Goal: Task Accomplishment & Management: Use online tool/utility

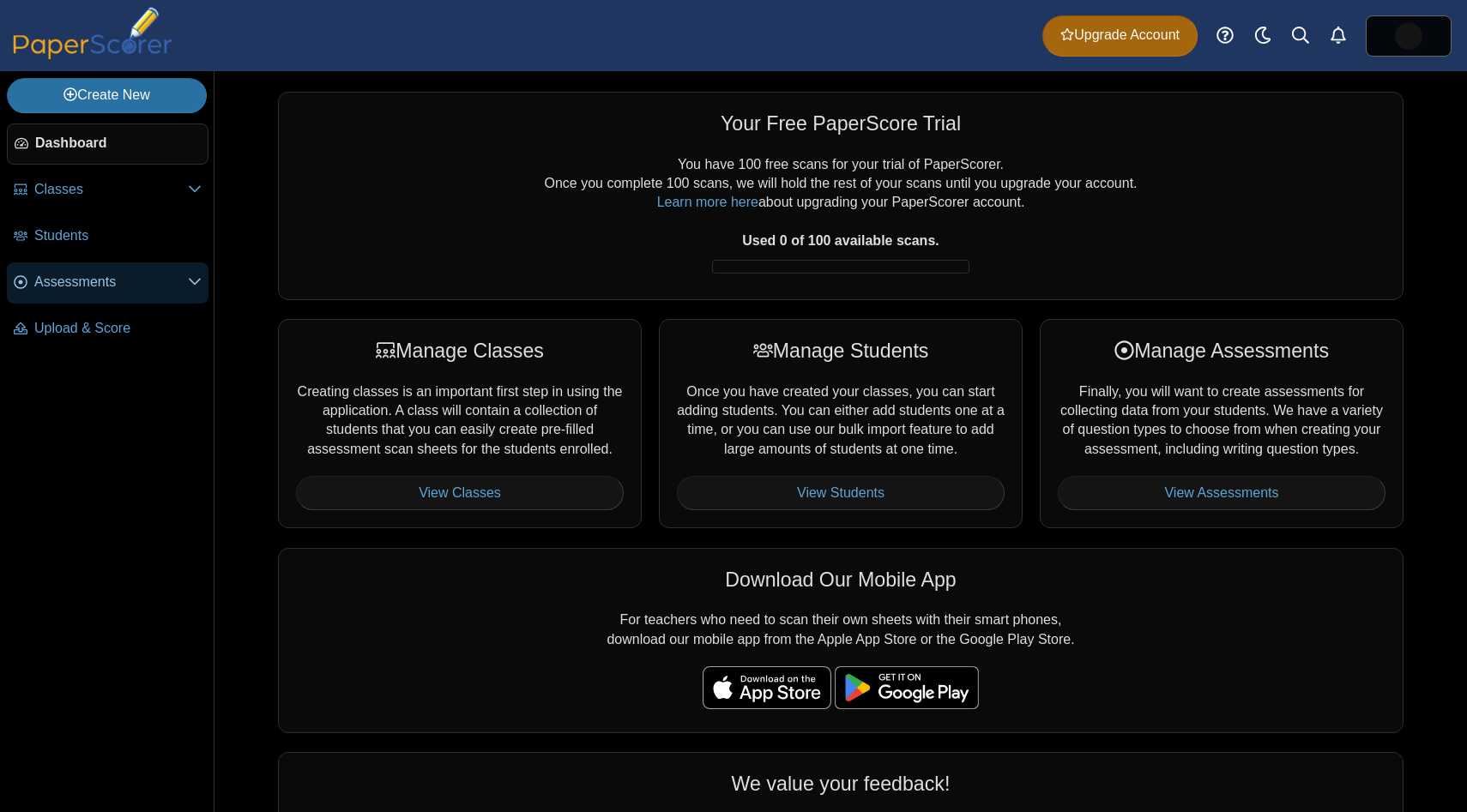
click at [164, 291] on span "Assessments" at bounding box center [111, 282] width 154 height 19
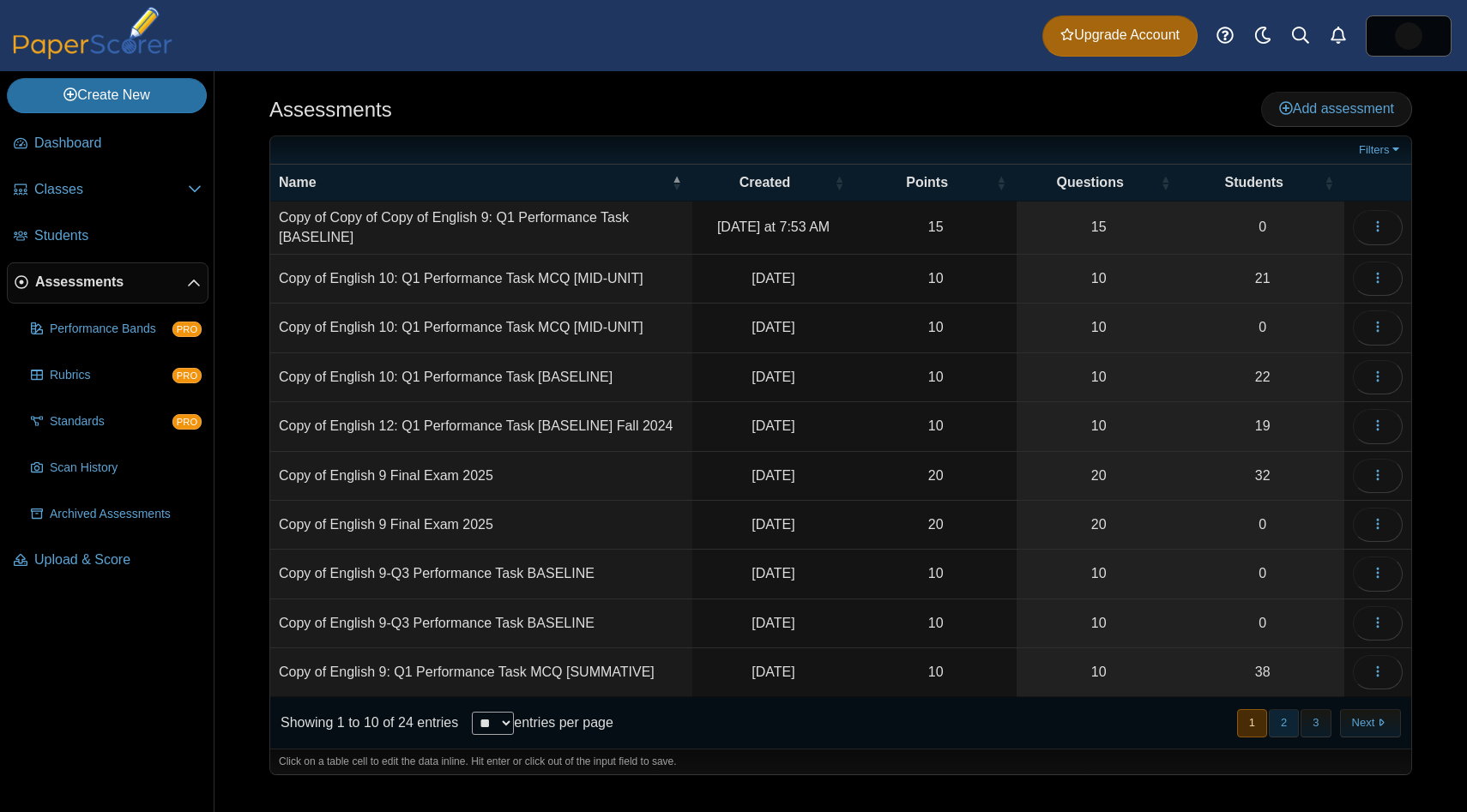
click at [1286, 724] on button "2" at bounding box center [1284, 724] width 30 height 28
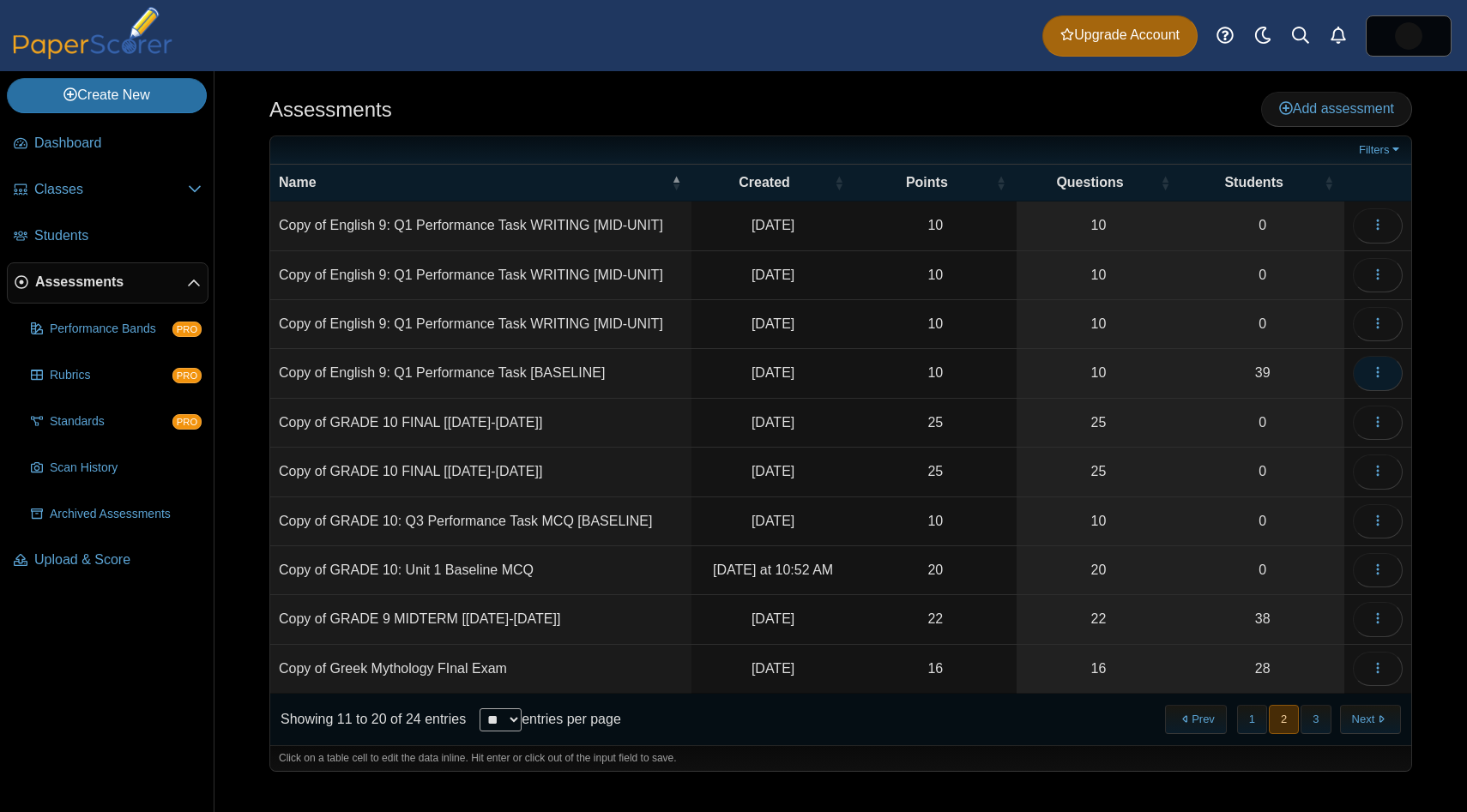
click at [1371, 374] on icon "button" at bounding box center [1378, 372] width 14 height 14
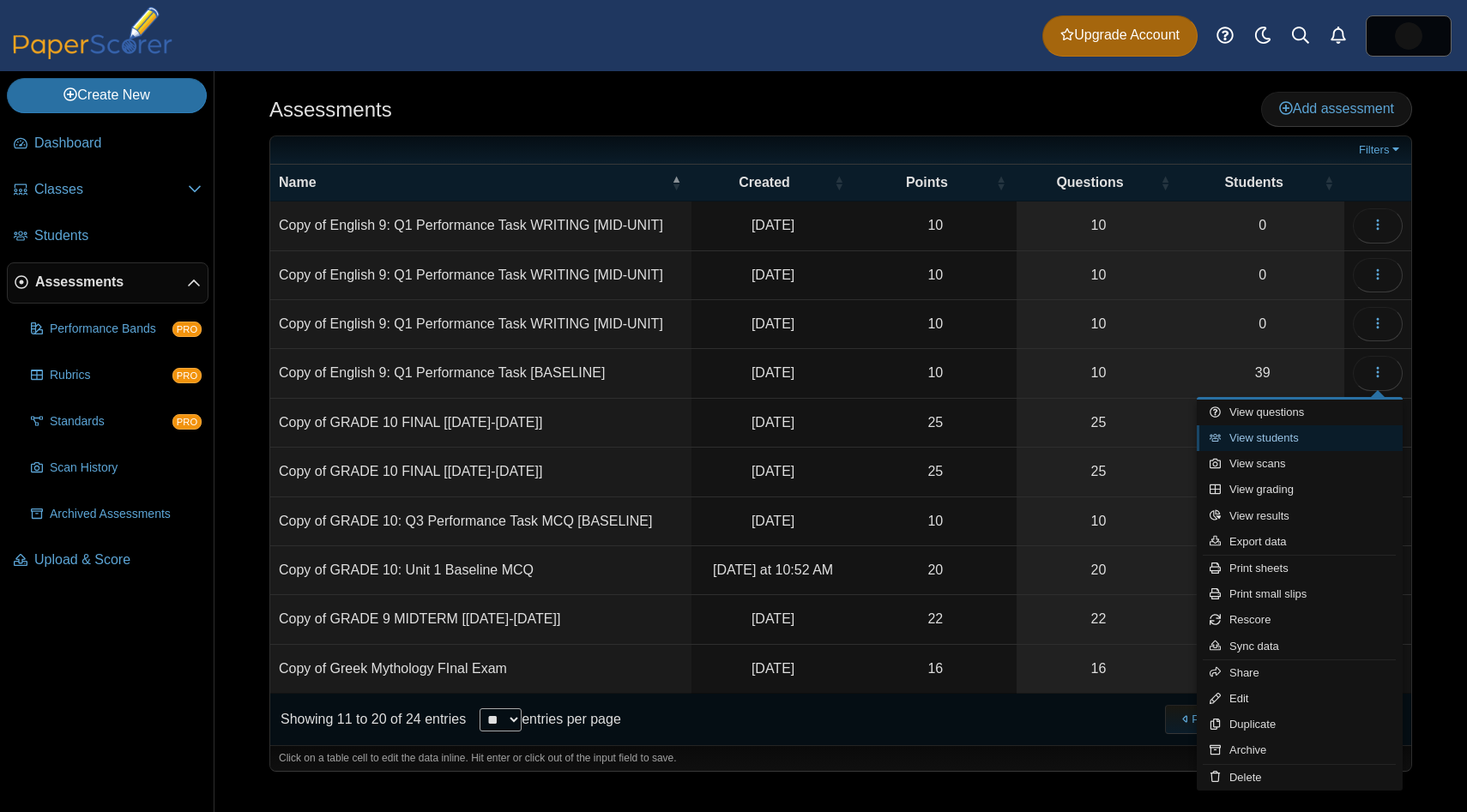
click at [1299, 426] on link "View students" at bounding box center [1299, 439] width 206 height 26
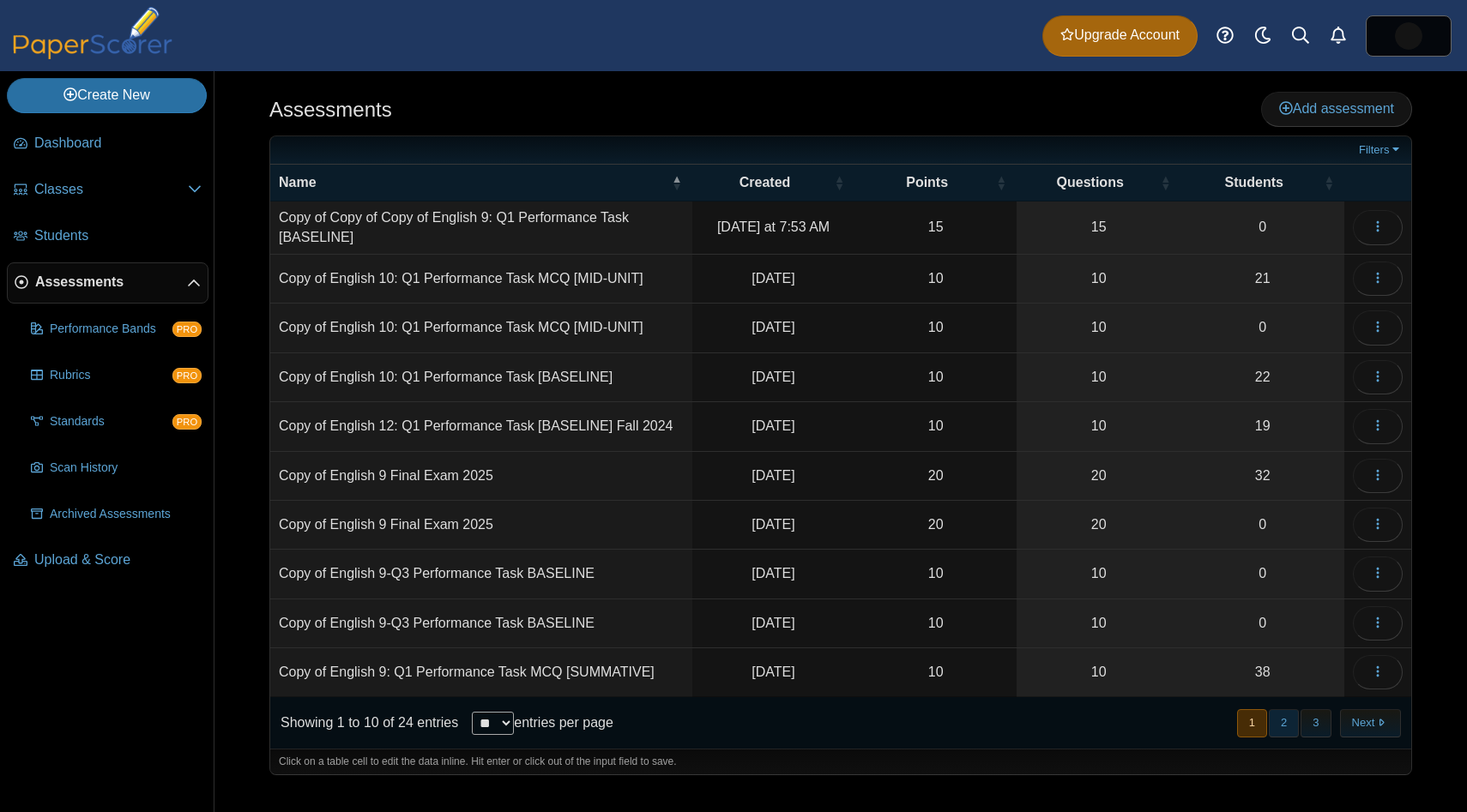
click at [1284, 716] on button "2" at bounding box center [1284, 724] width 30 height 28
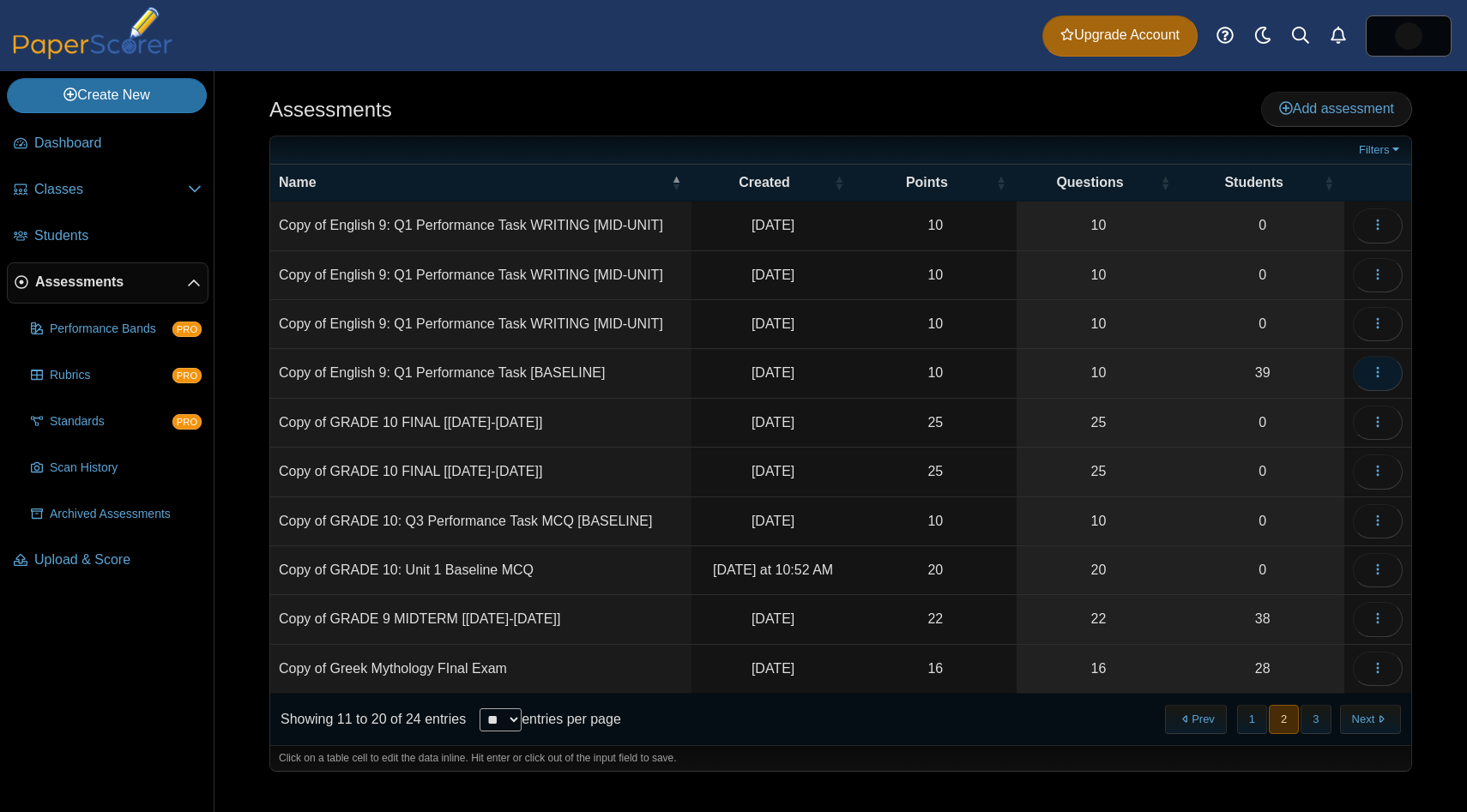
click at [1372, 363] on button "button" at bounding box center [1378, 372] width 49 height 34
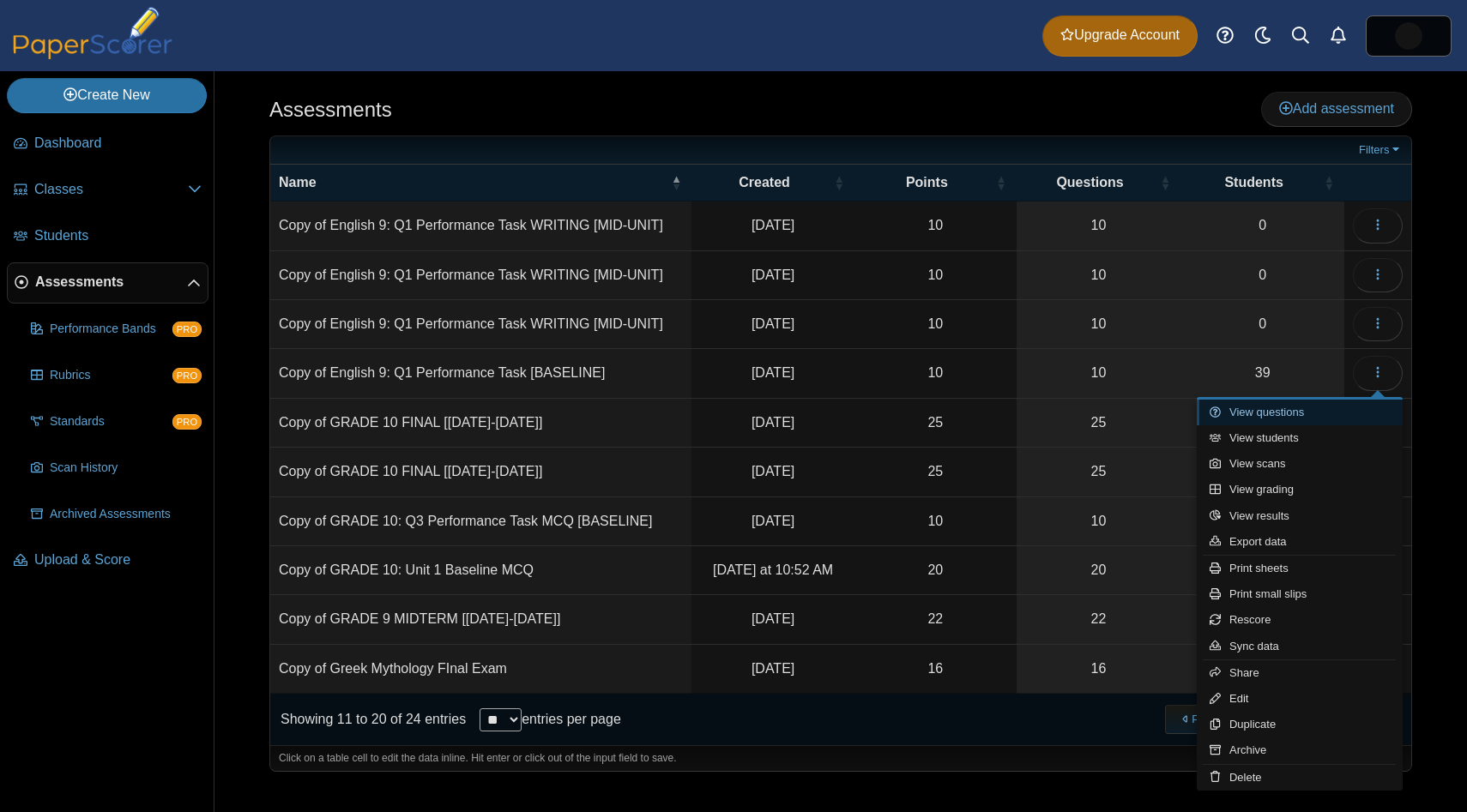
click at [1340, 420] on link "View questions" at bounding box center [1299, 413] width 206 height 26
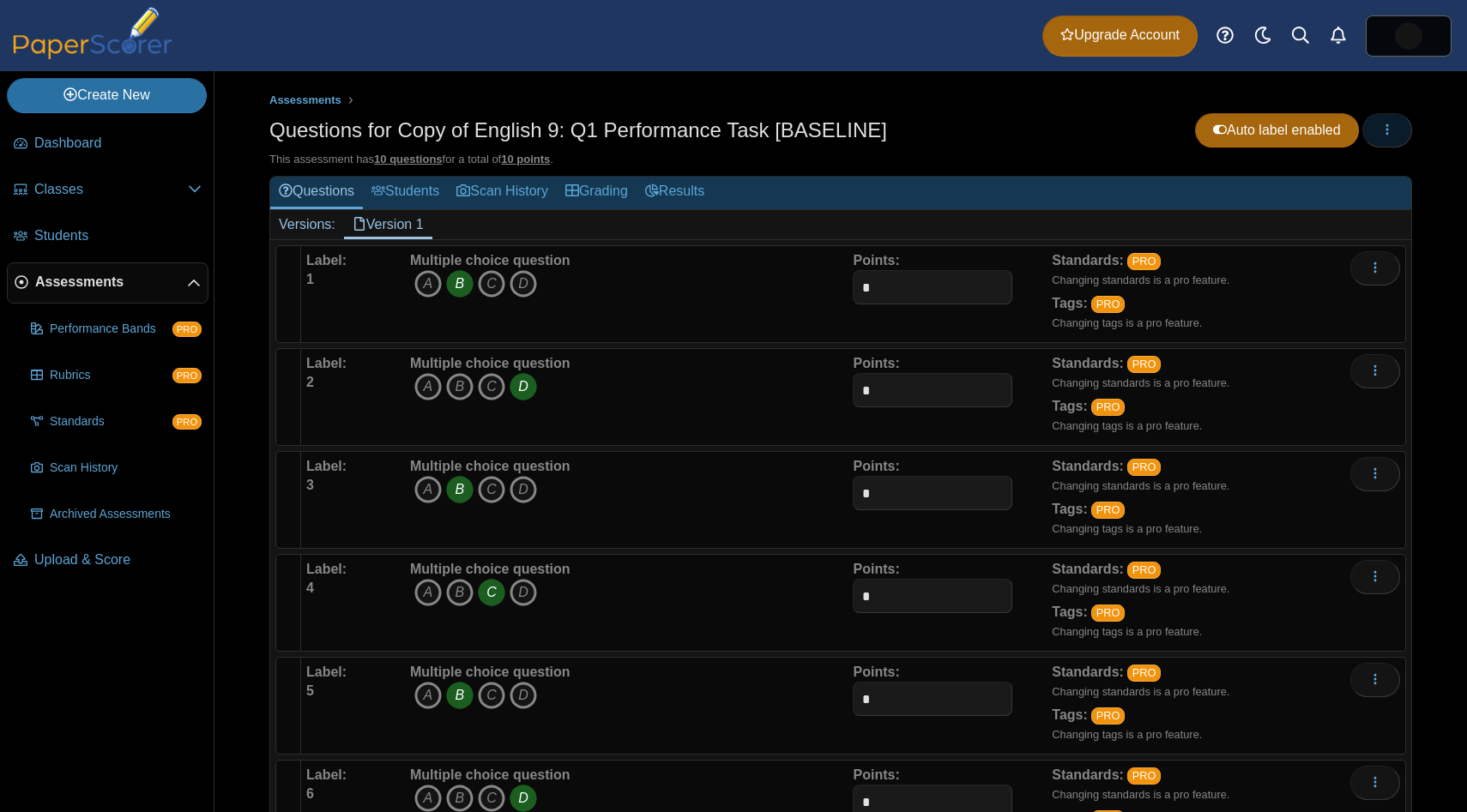
click at [1377, 145] on button "button" at bounding box center [1387, 130] width 49 height 34
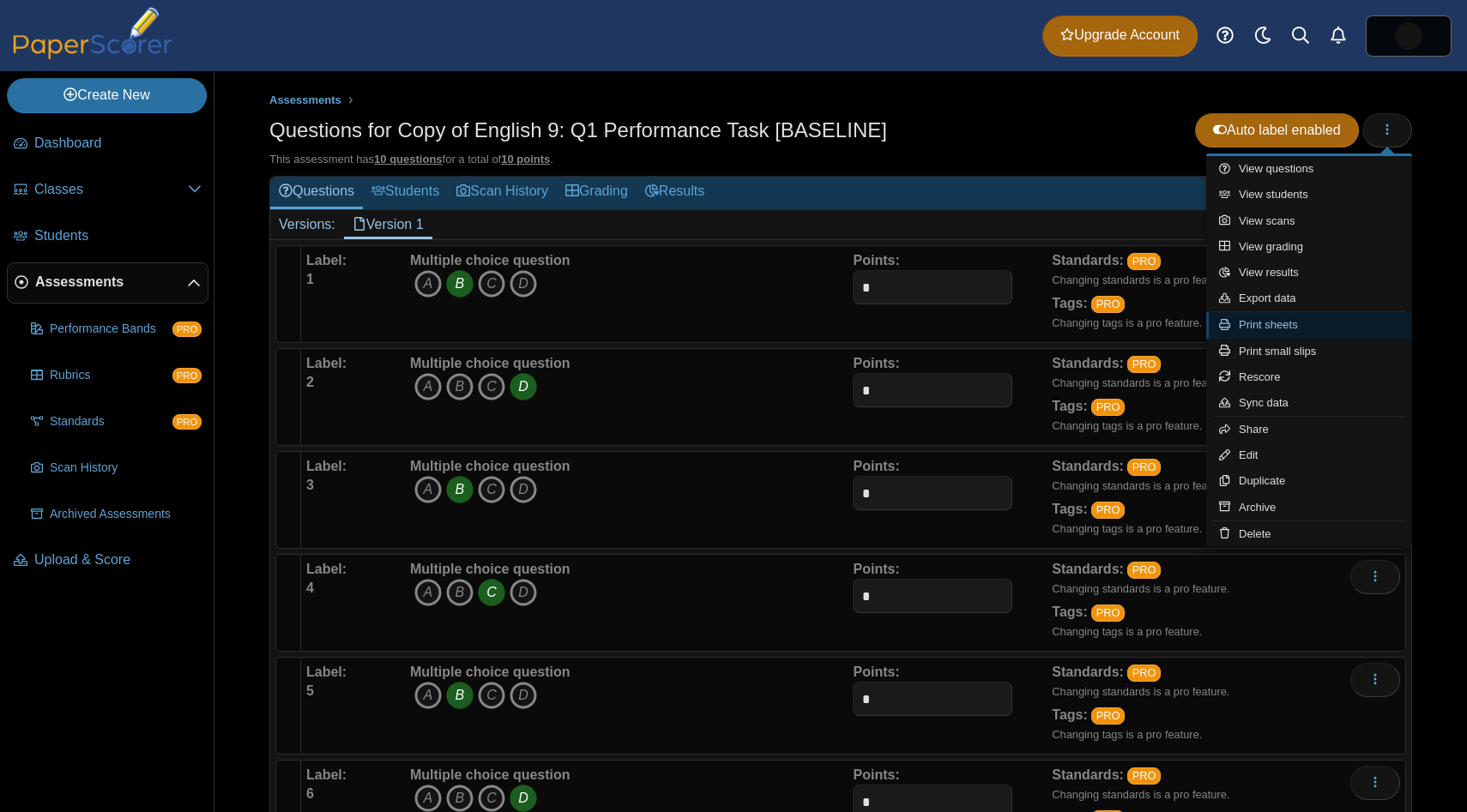
click at [1324, 316] on link "Print sheets" at bounding box center [1309, 325] width 206 height 26
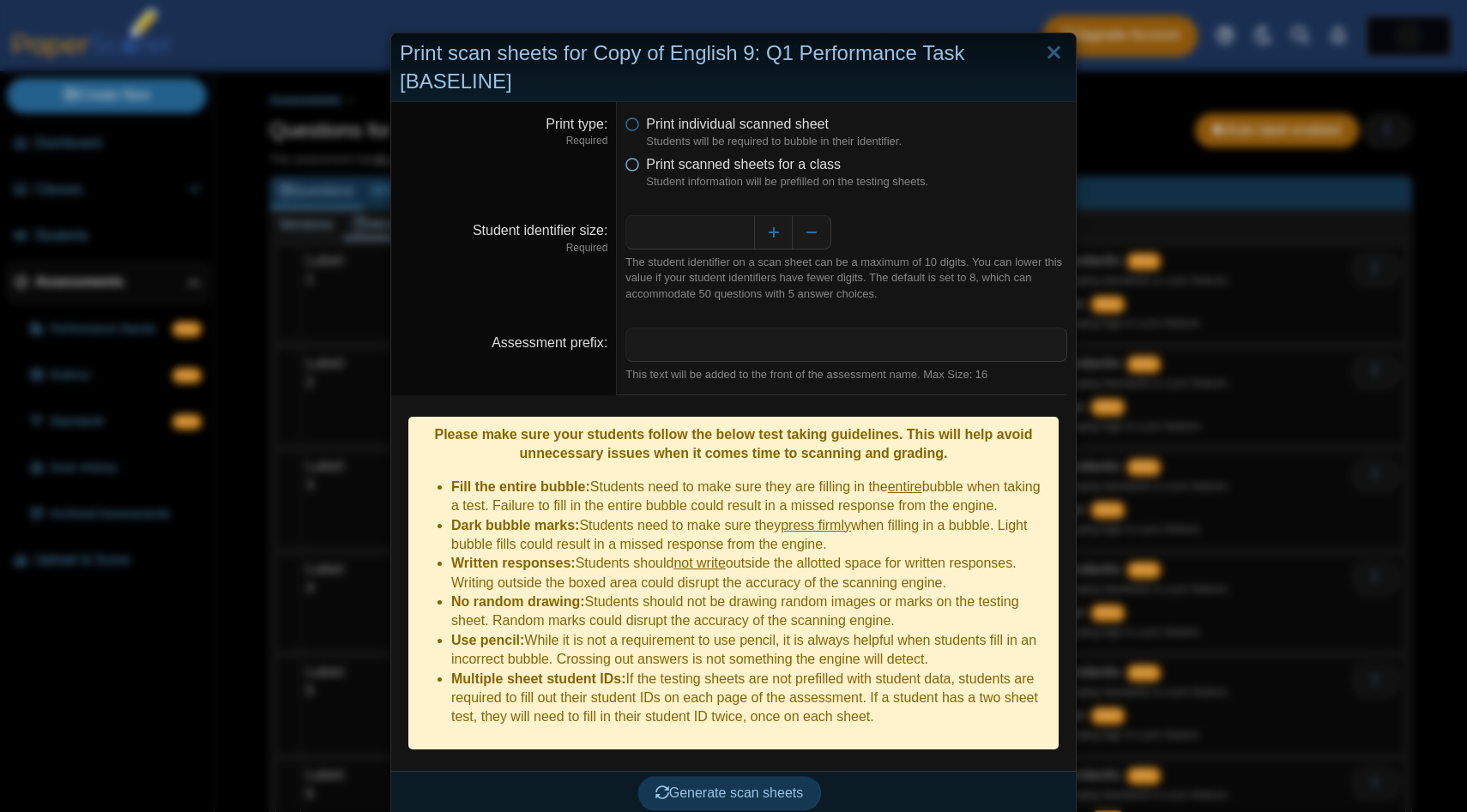
click at [635, 168] on icon at bounding box center [632, 161] width 14 height 12
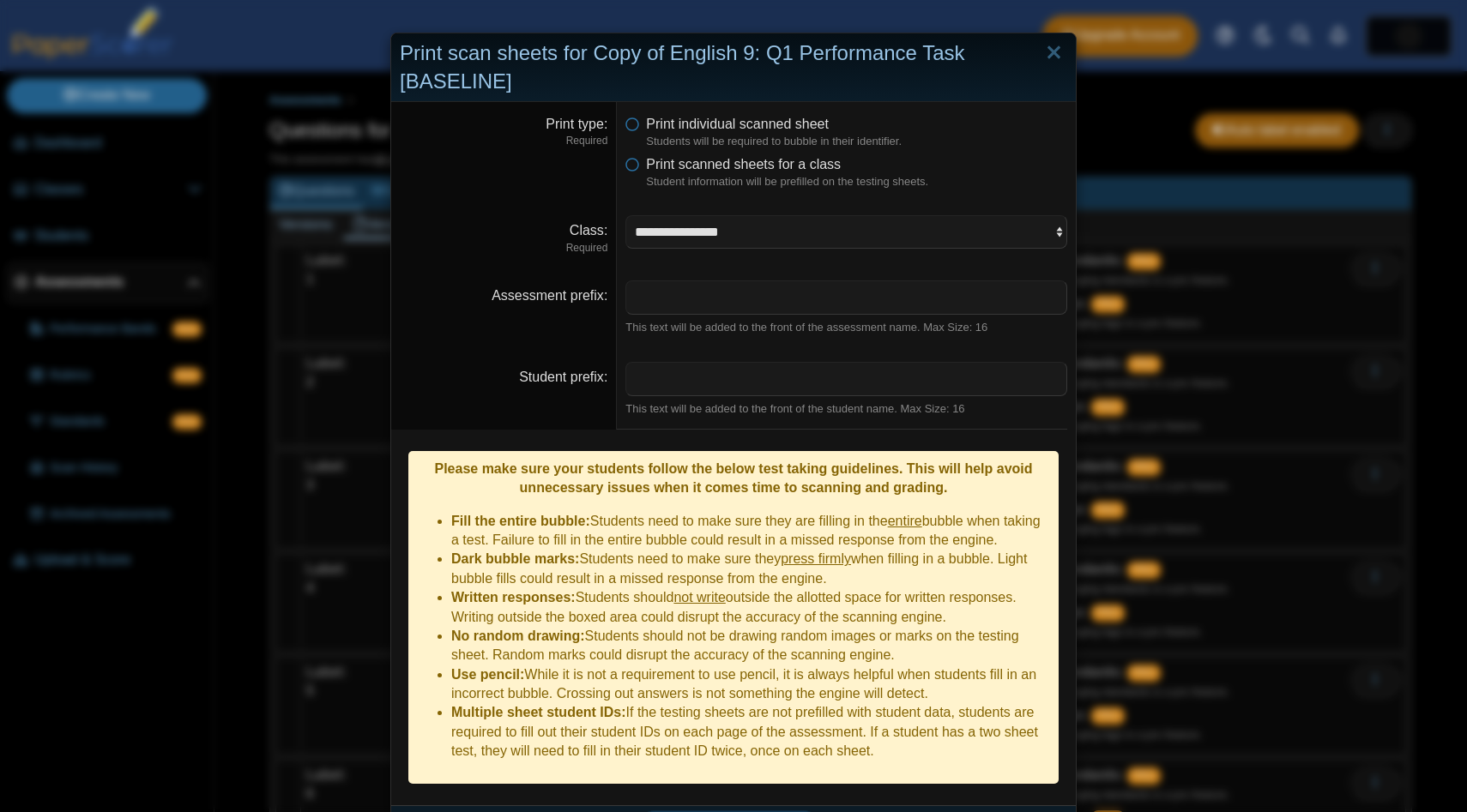
click at [635, 132] on li "Print individual scanned sheet Students will be required to bubble in their ide…" at bounding box center [847, 132] width 441 height 35
click at [634, 127] on icon at bounding box center [632, 120] width 14 height 12
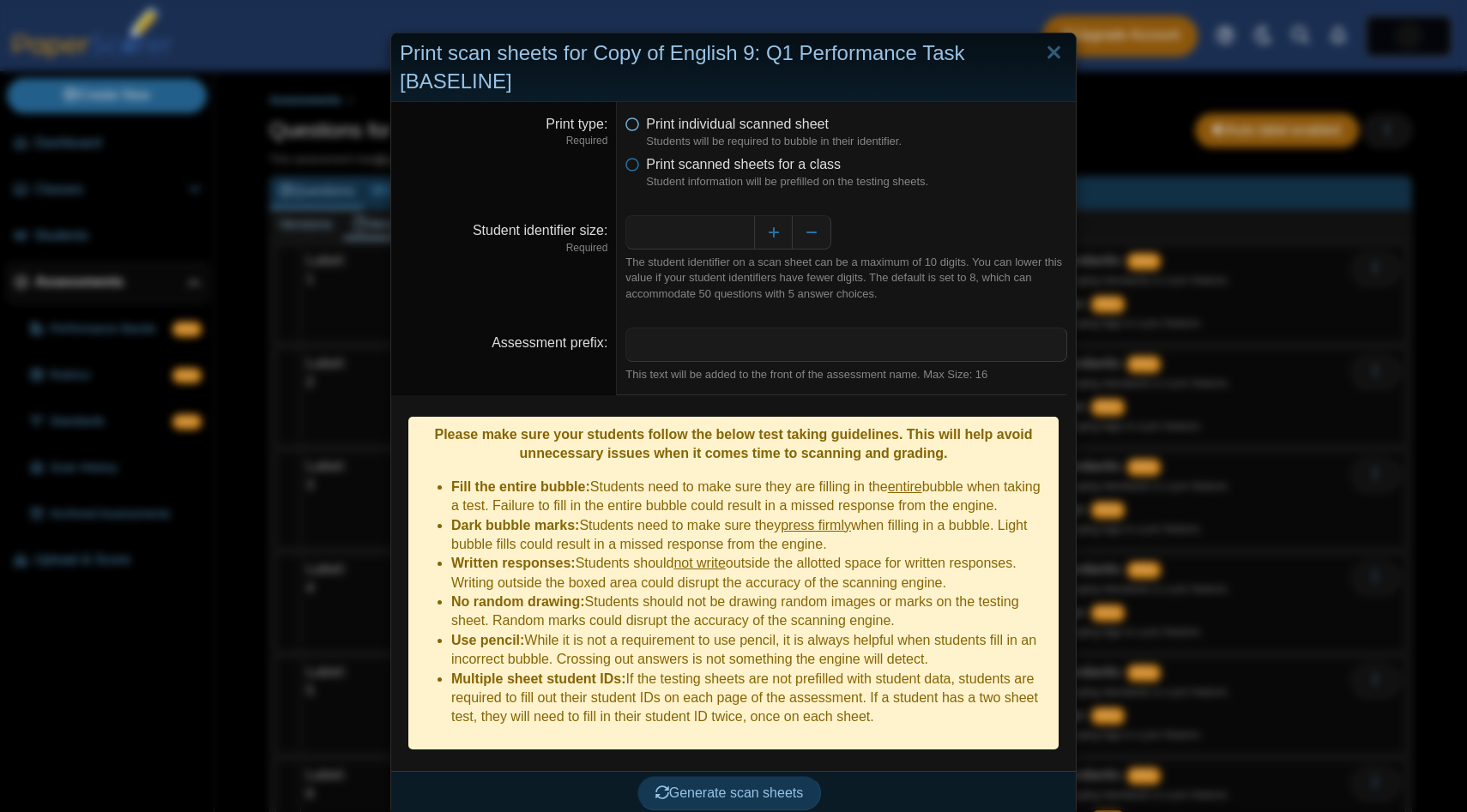
click at [637, 126] on icon at bounding box center [632, 120] width 14 height 12
click at [636, 147] on li "Print individual scanned sheet Students will be required to bubble in their ide…" at bounding box center [847, 132] width 441 height 35
click at [636, 166] on icon at bounding box center [632, 161] width 14 height 12
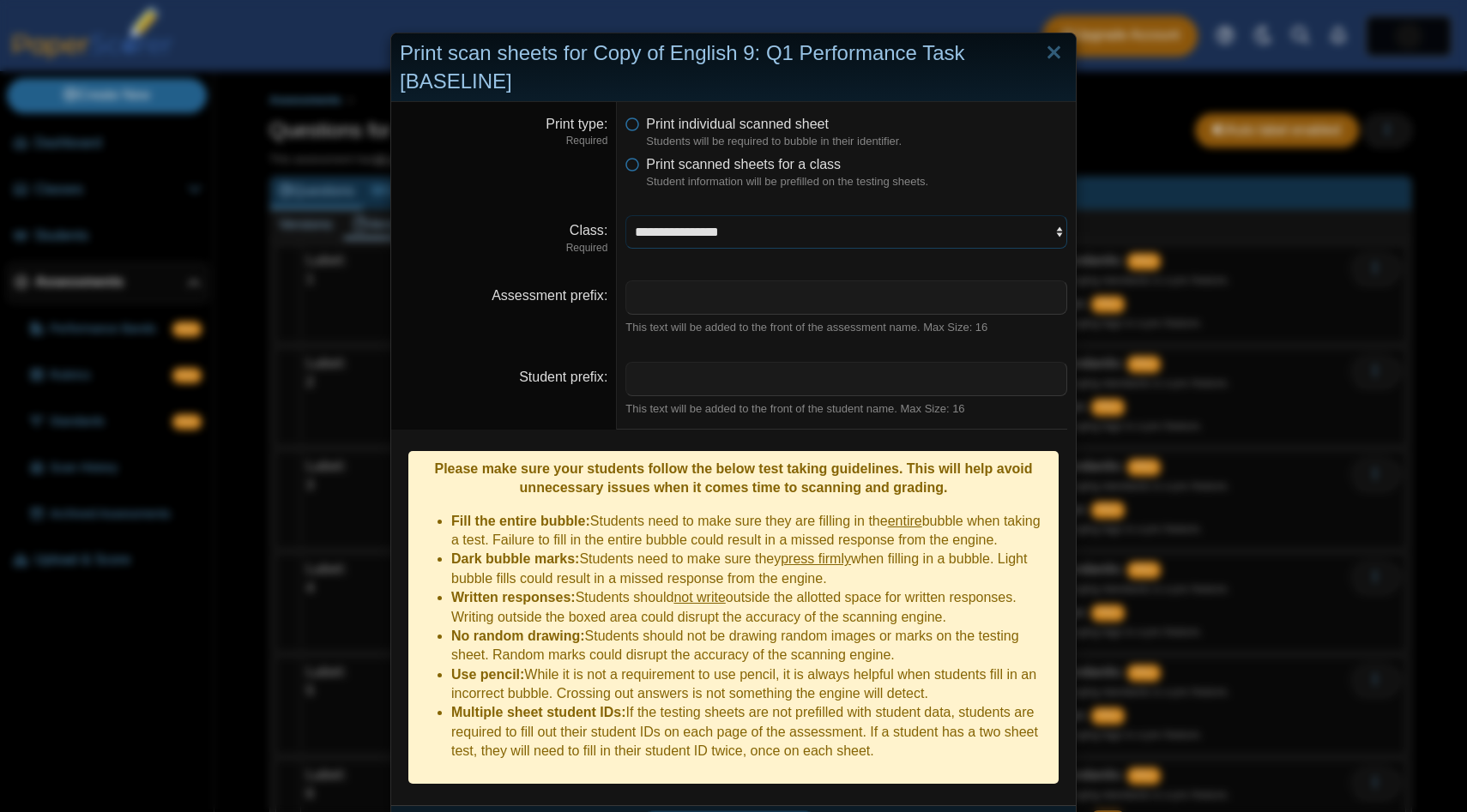
click at [678, 238] on select "**********" at bounding box center [847, 231] width 441 height 33
select select "**********"
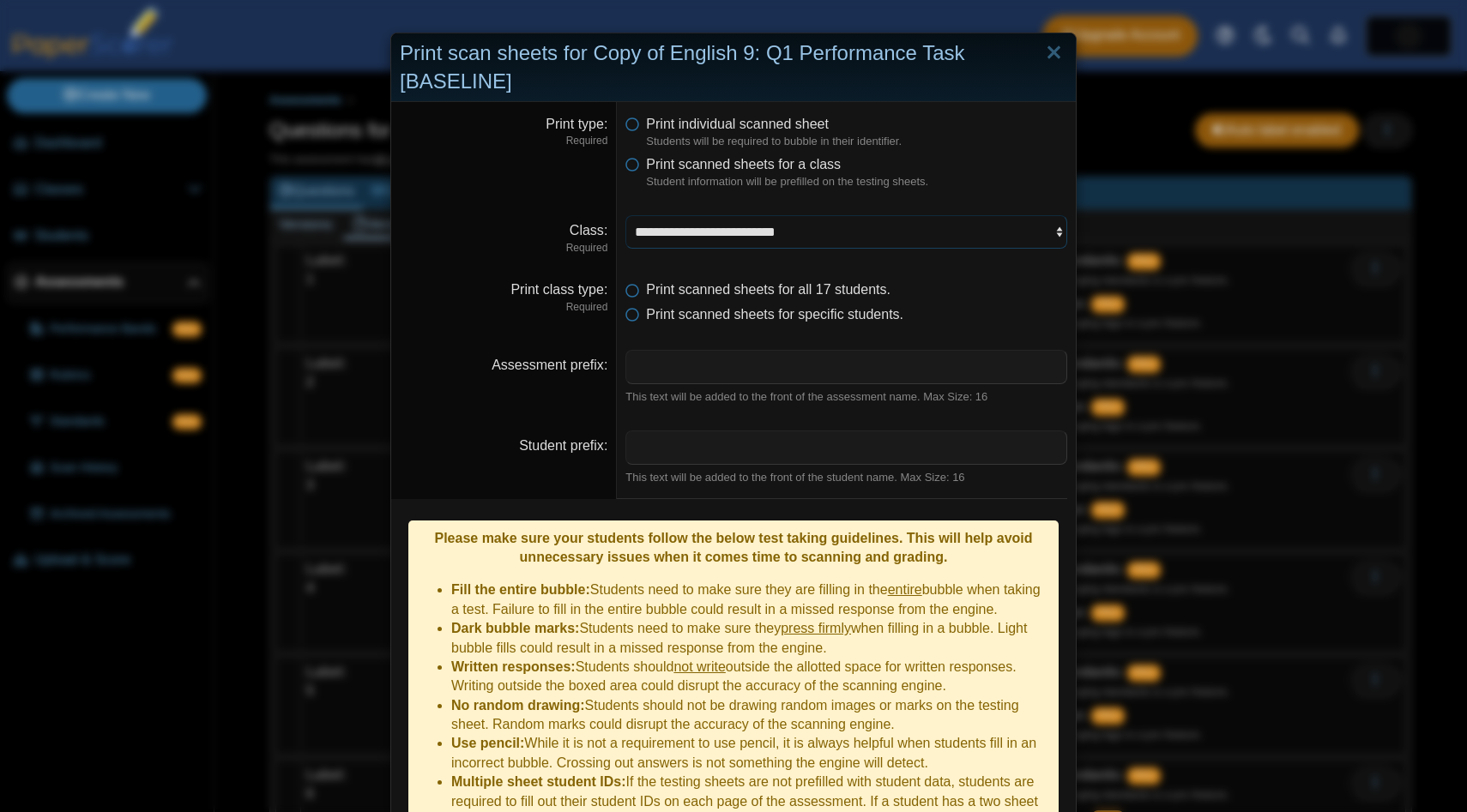
scroll to position [92, 0]
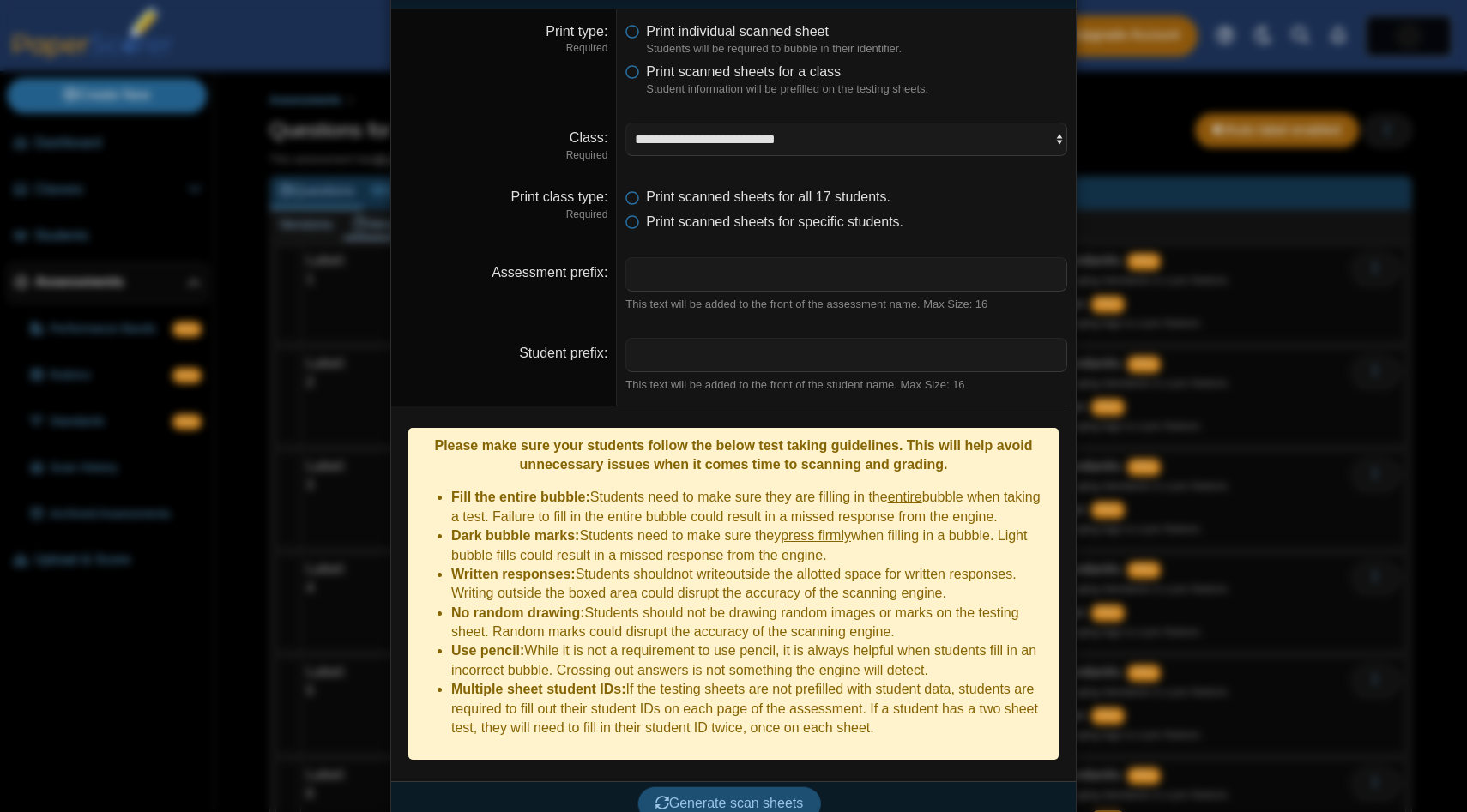
click at [724, 795] on button "Generate scan sheets" at bounding box center [729, 804] width 184 height 34
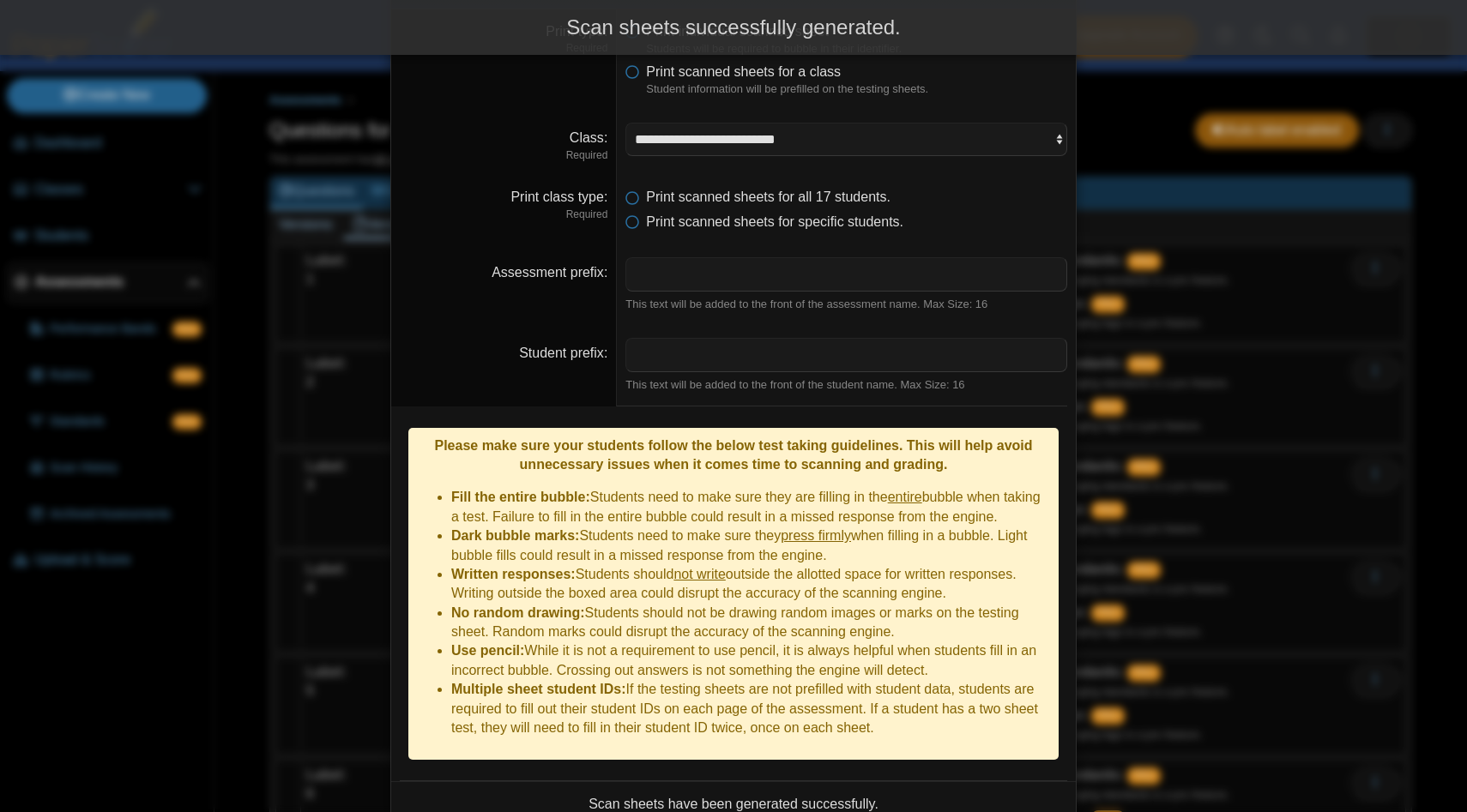
scroll to position [231, 0]
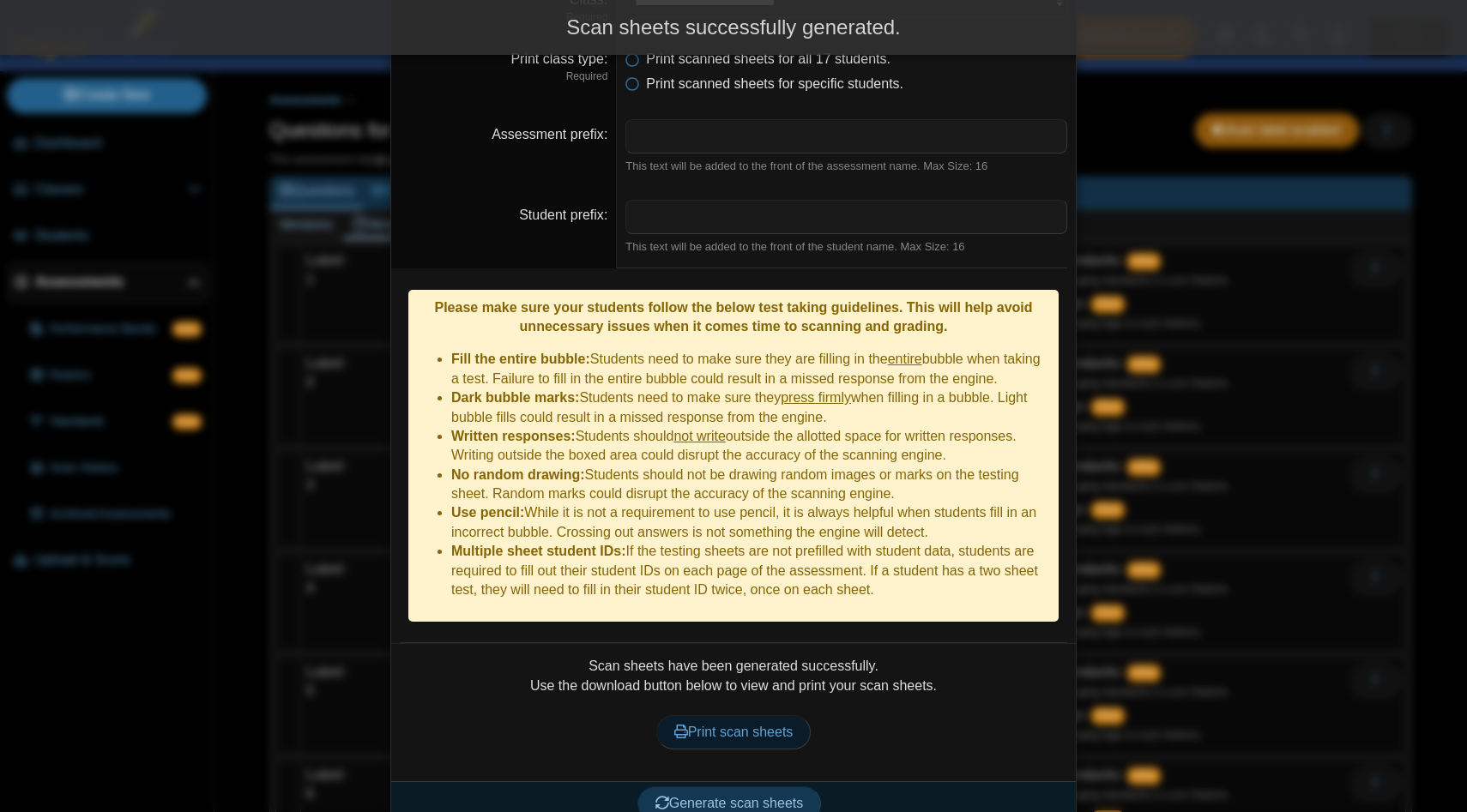
click at [704, 719] on link "Print scan sheets" at bounding box center [734, 732] width 156 height 34
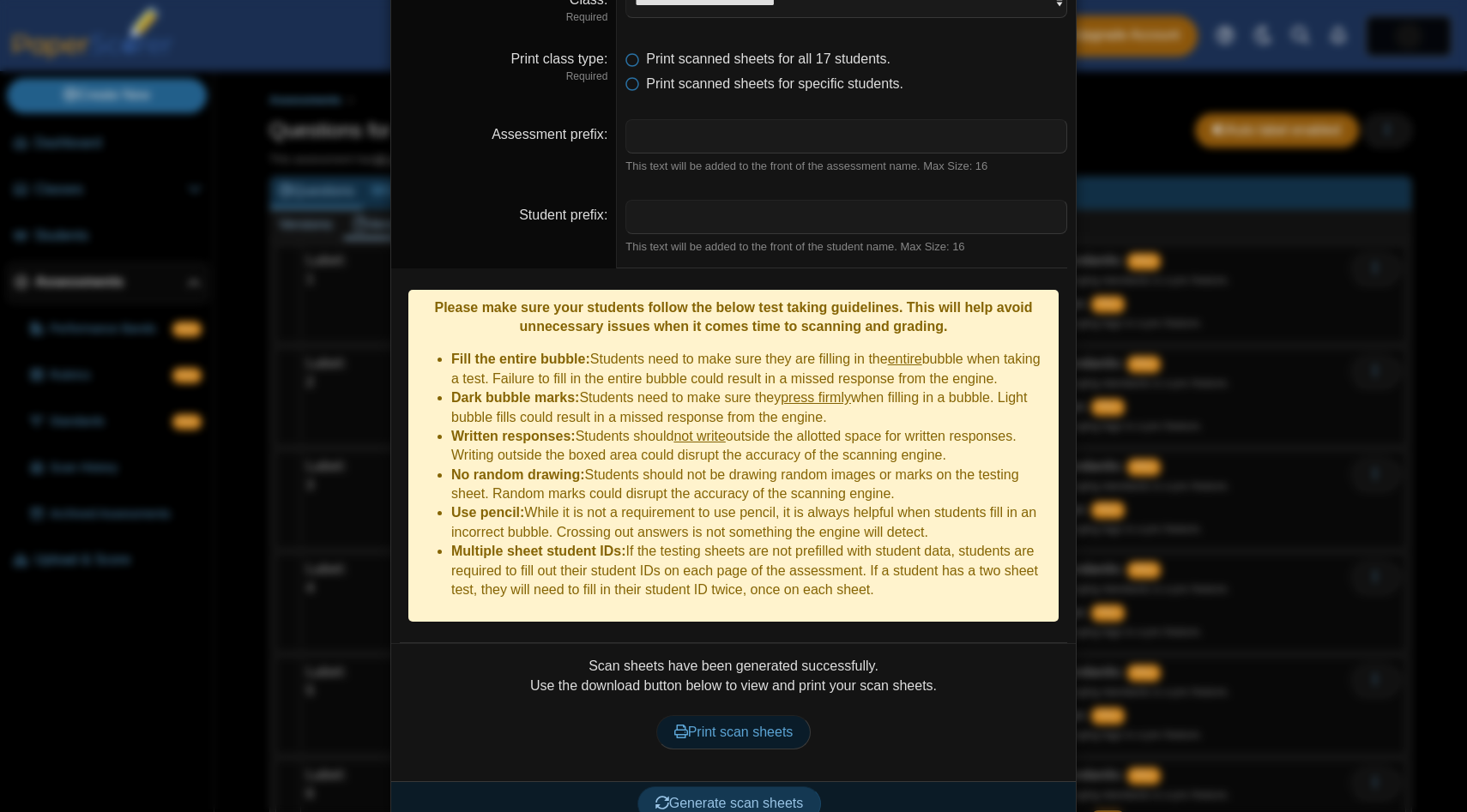
scroll to position [0, 0]
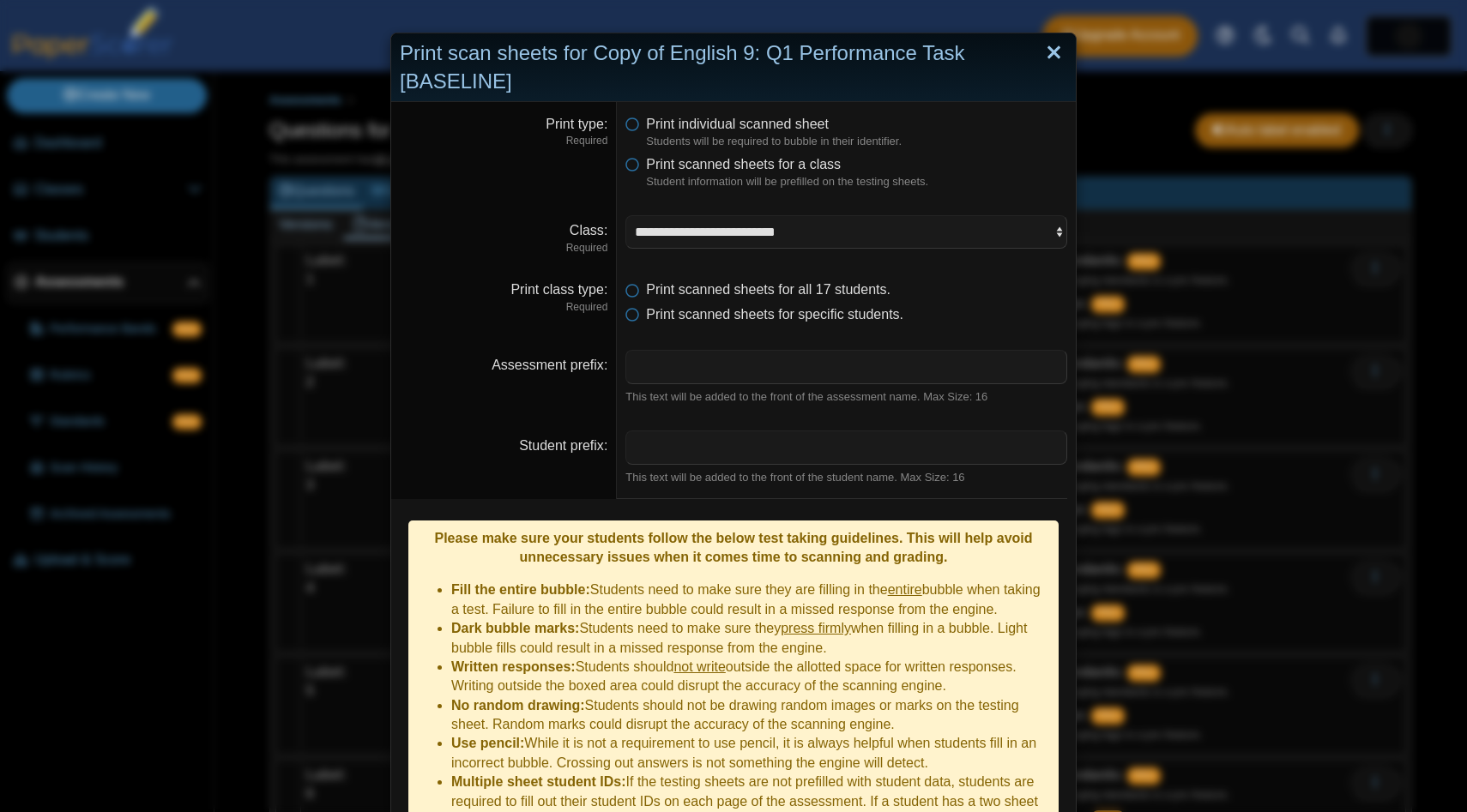
click at [1052, 50] on link "Close" at bounding box center [1053, 52] width 27 height 29
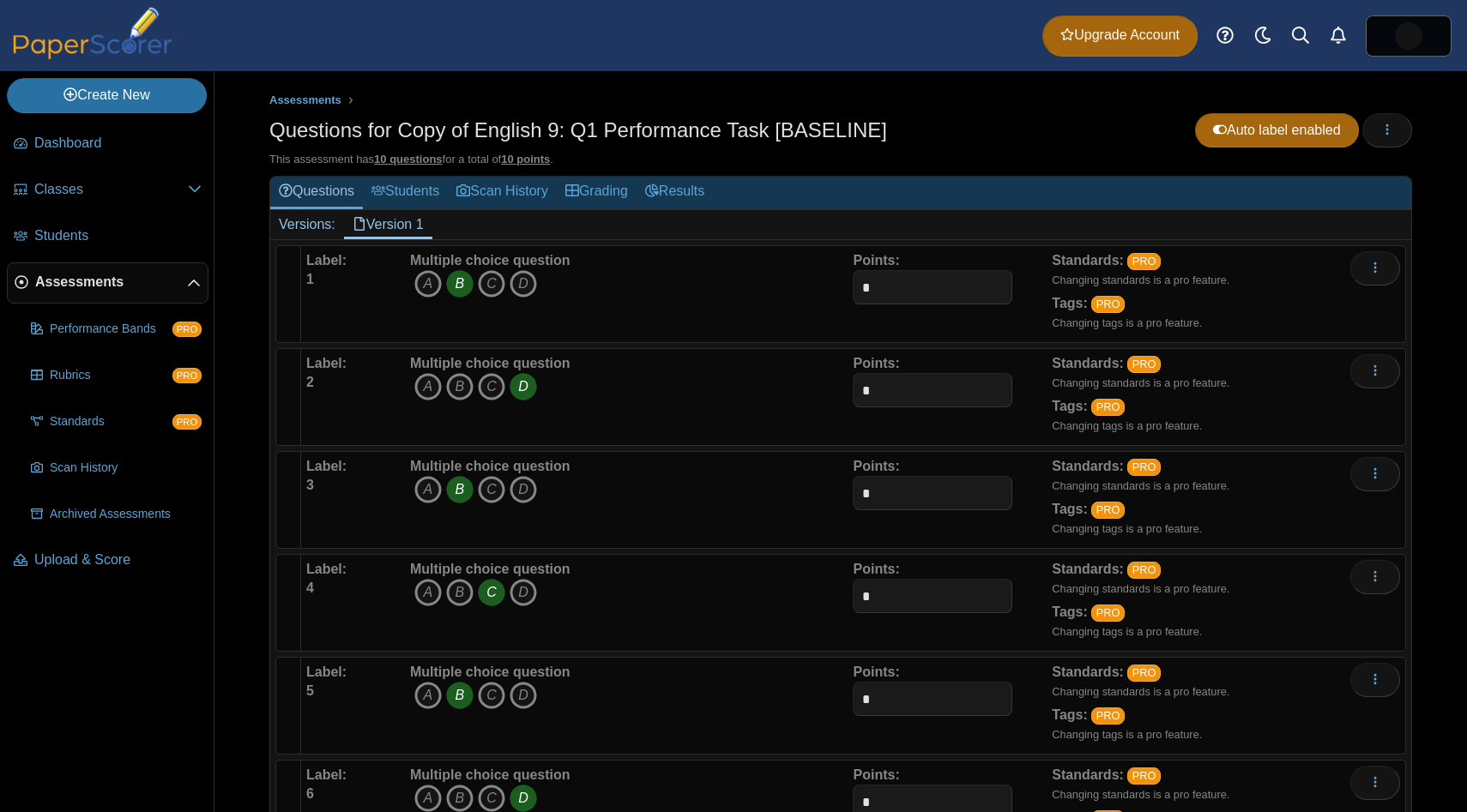
click at [930, 122] on div "Questions for Copy of English 9: Q1 Performance Task [BASELINE] Auto label enab…" at bounding box center [840, 132] width 1143 height 38
click at [914, 110] on div "Assessments Questions for Copy of English 9: Q1 Performance Task [BASELINE] Aut…" at bounding box center [840, 701] width 1143 height 1218
